Goal: Transaction & Acquisition: Purchase product/service

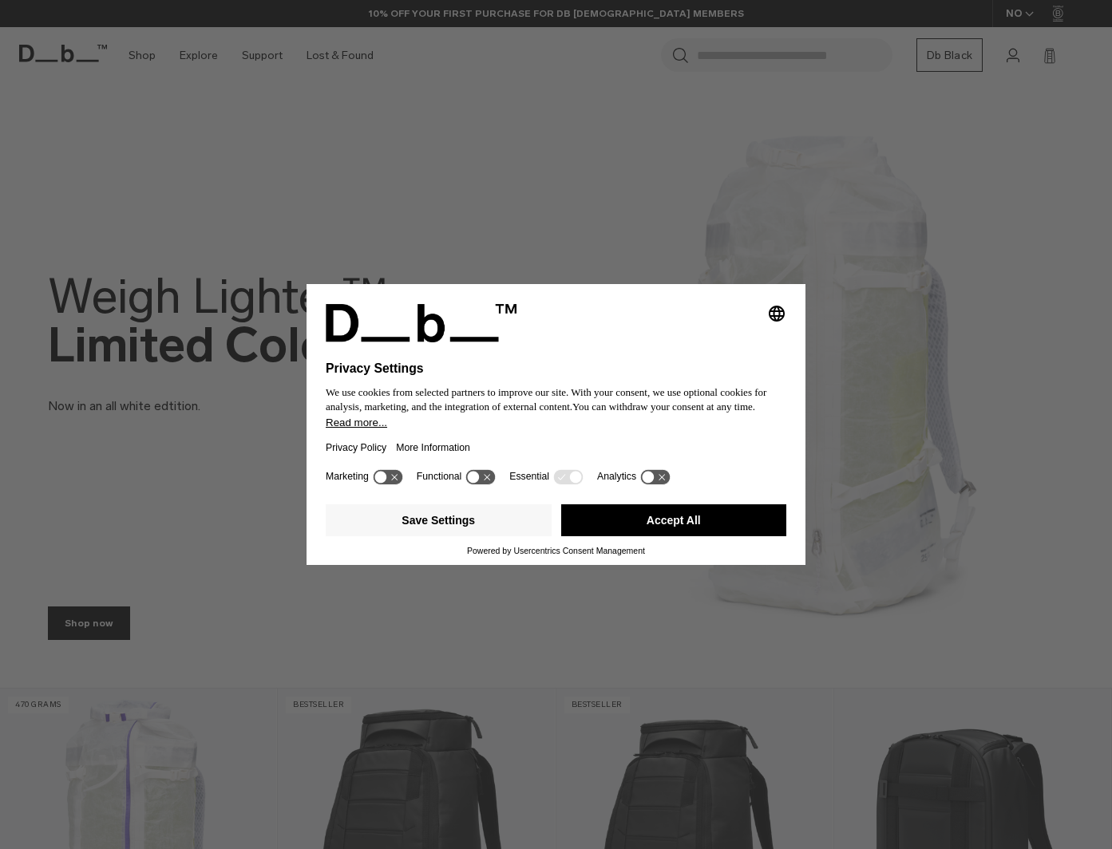
click at [720, 529] on button "Accept All" at bounding box center [674, 520] width 226 height 32
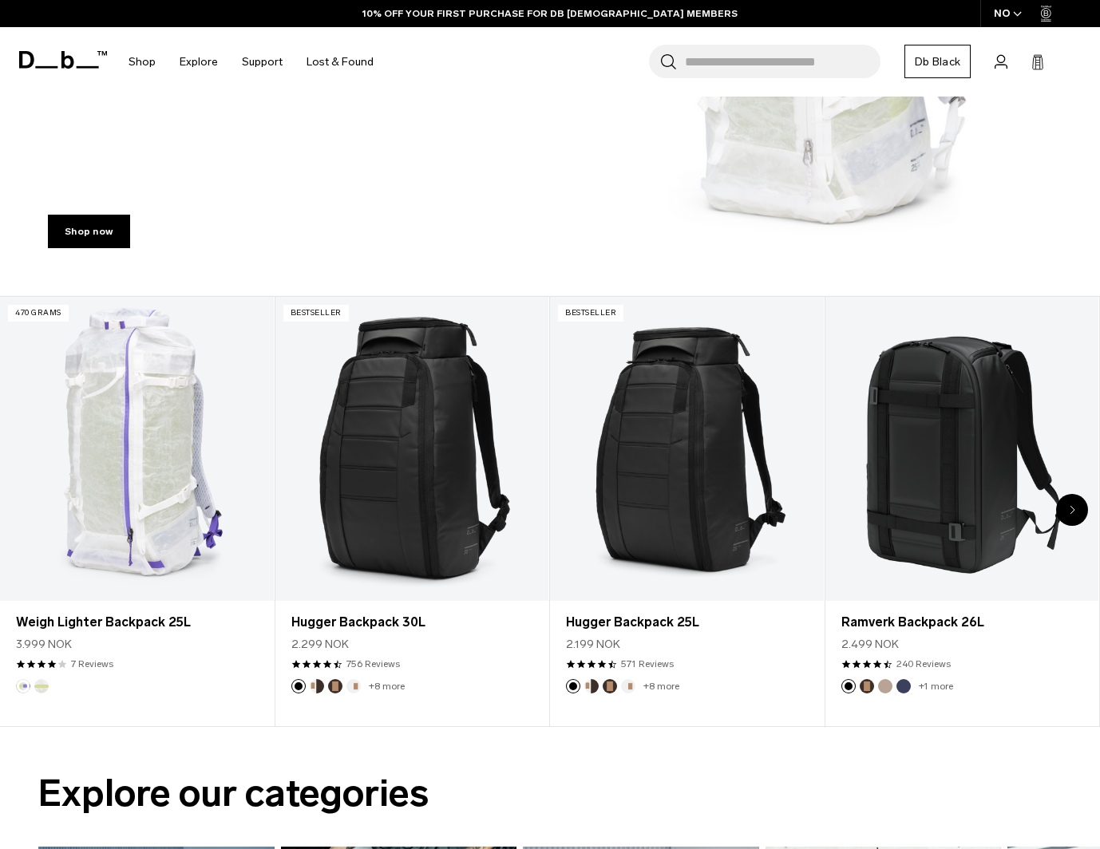
scroll to position [383, 0]
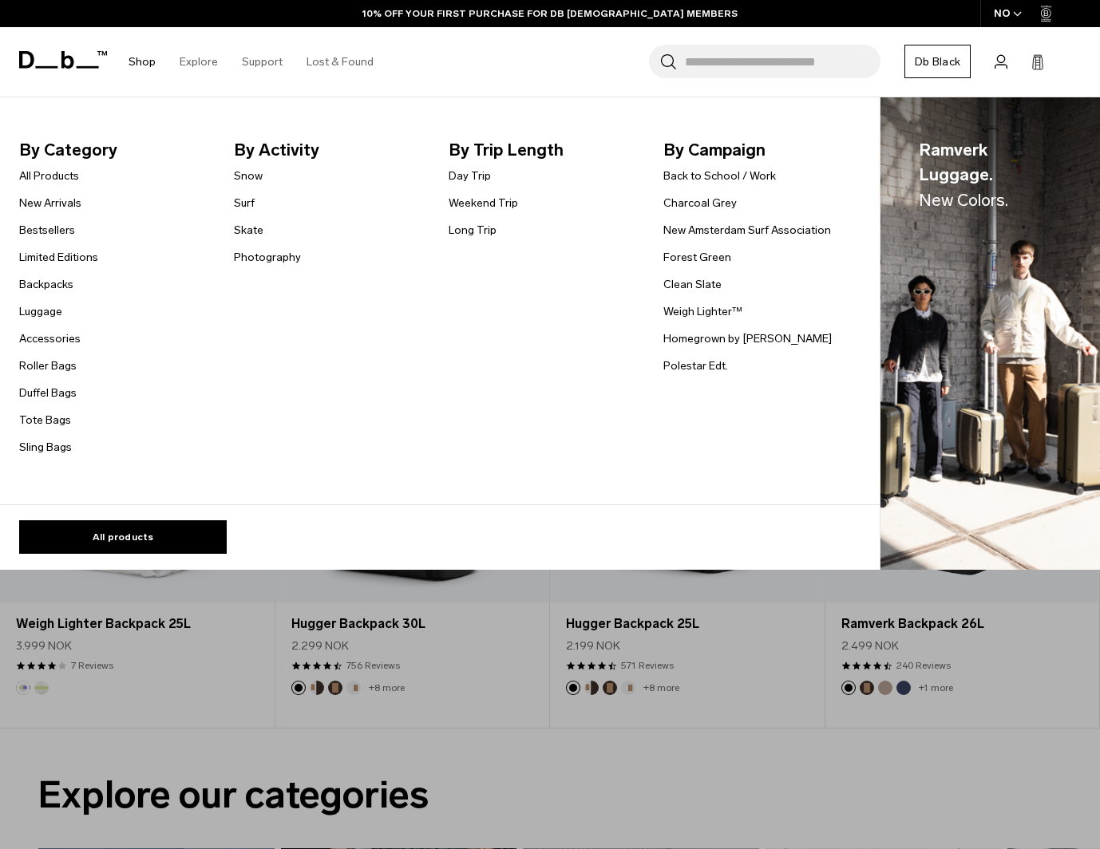
click at [264, 267] on li "By Activity Snow Surf Skate Photography" at bounding box center [328, 297] width 189 height 320
click at [269, 263] on link "Photography" at bounding box center [267, 257] width 67 height 17
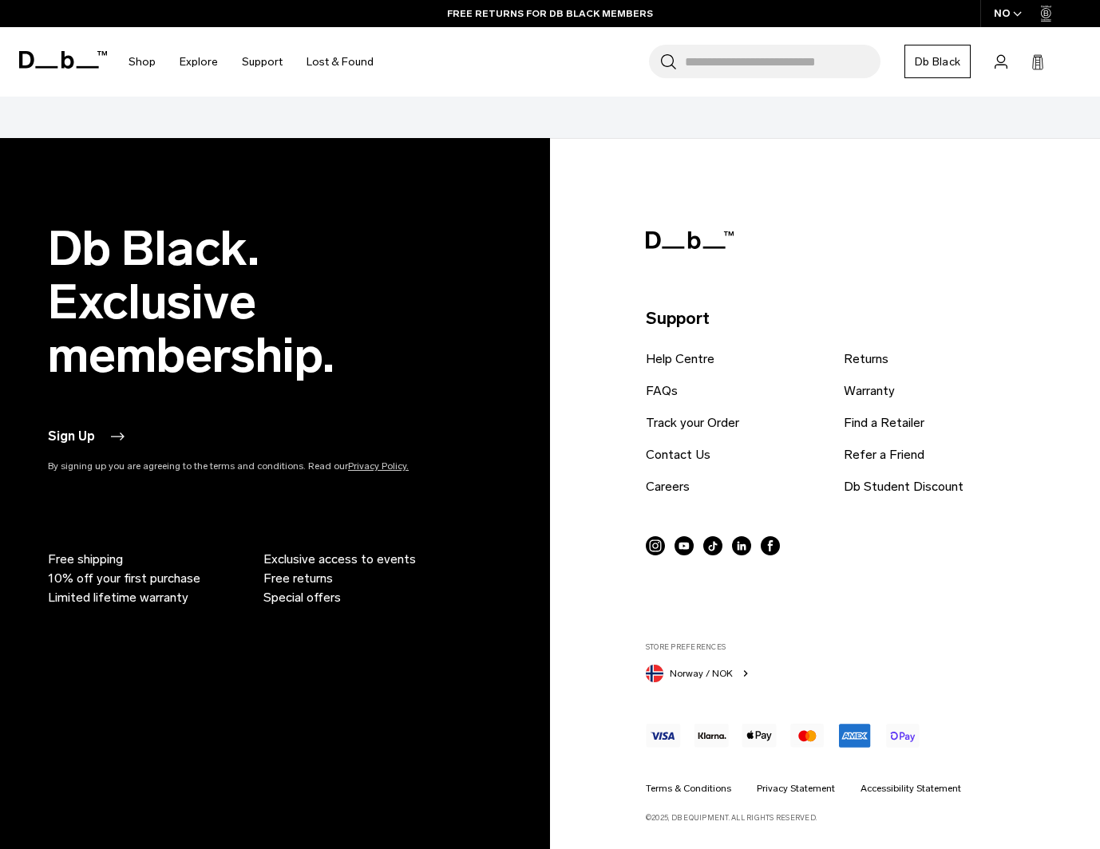
scroll to position [3499, 0]
